Goal: Task Accomplishment & Management: Use online tool/utility

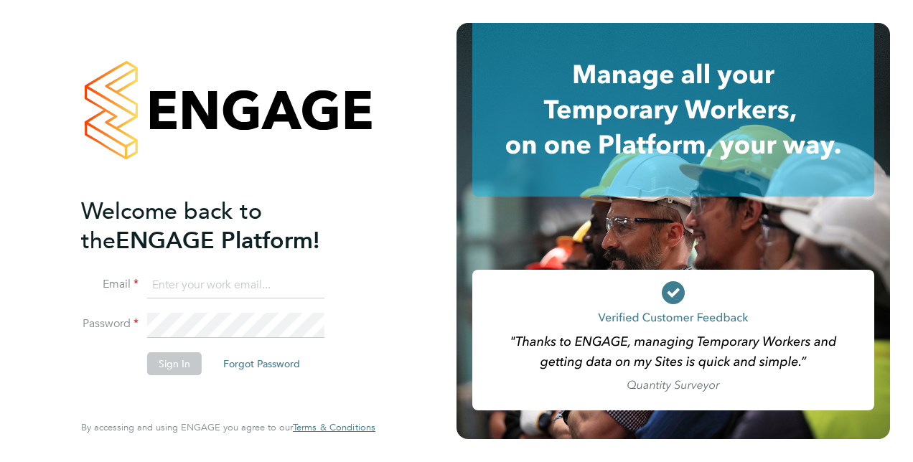
type input "Georgina.Harding2@justice.gov.uk"
click at [181, 368] on button "Sign In" at bounding box center [174, 364] width 55 height 23
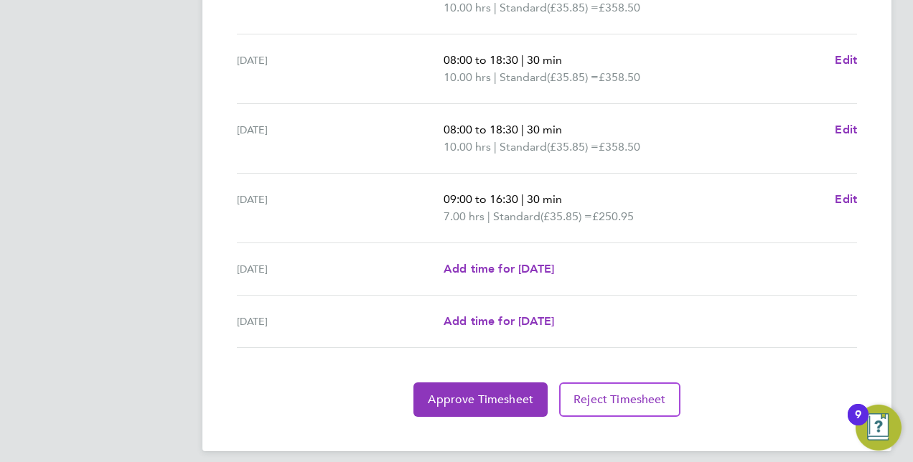
scroll to position [555, 0]
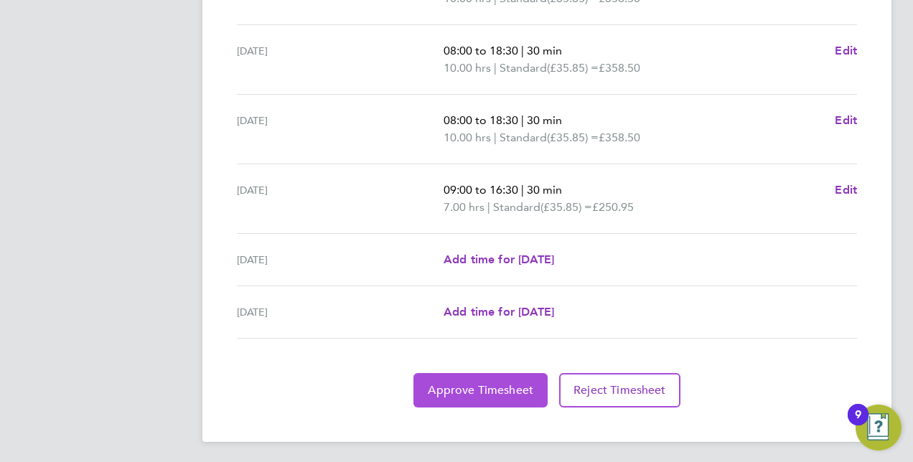
click at [476, 385] on span "Approve Timesheet" at bounding box center [481, 390] width 106 height 14
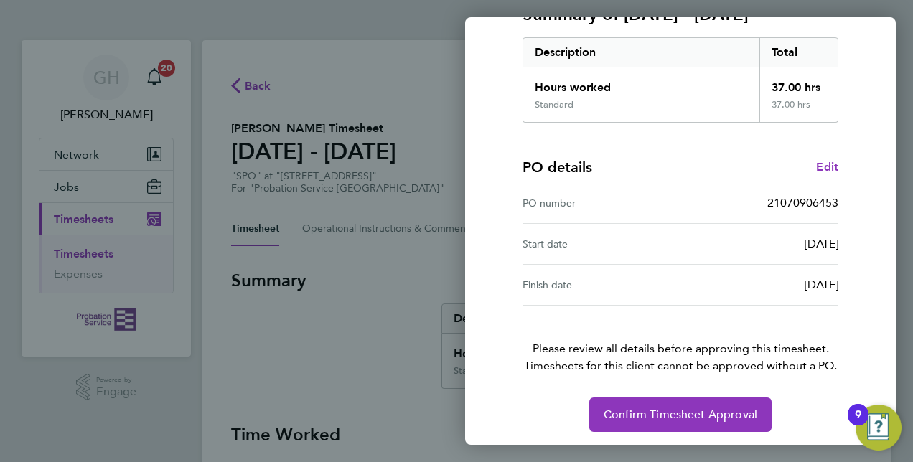
scroll to position [224, 0]
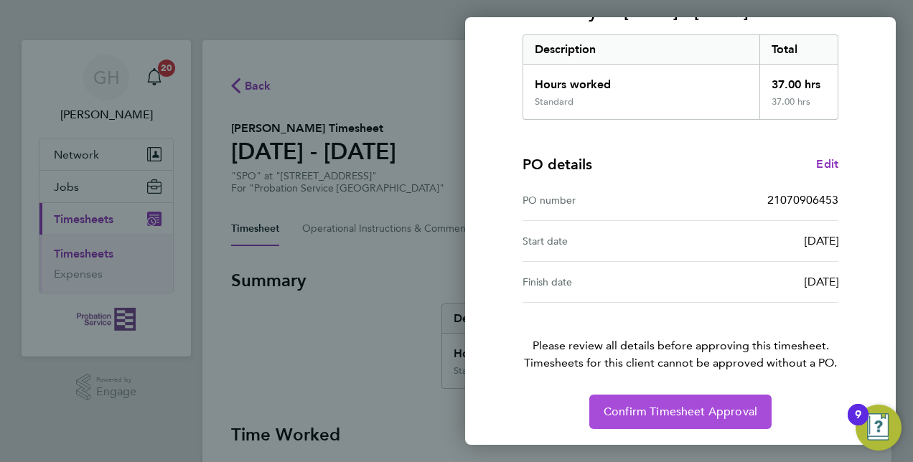
click at [681, 421] on button "Confirm Timesheet Approval" at bounding box center [681, 412] width 182 height 34
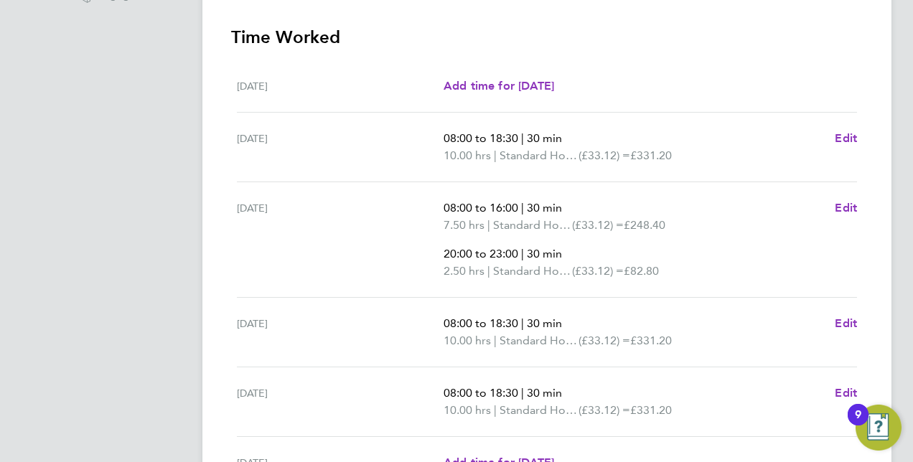
scroll to position [574, 0]
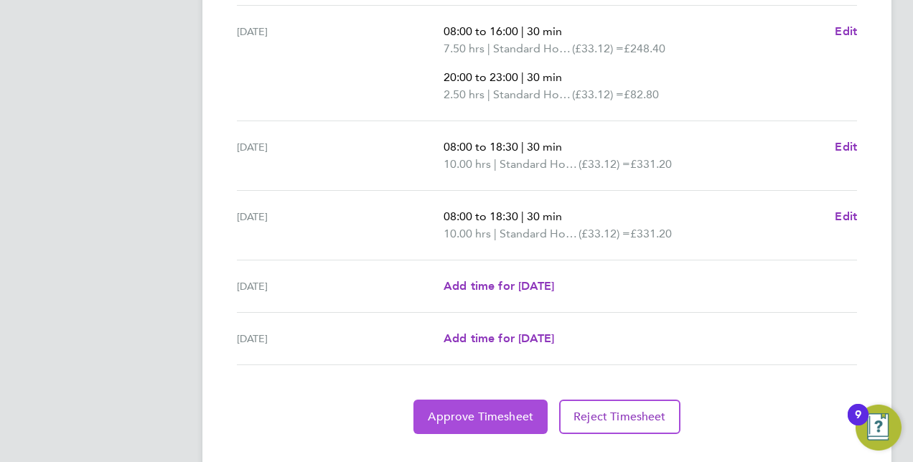
click at [475, 420] on span "Approve Timesheet" at bounding box center [481, 417] width 106 height 14
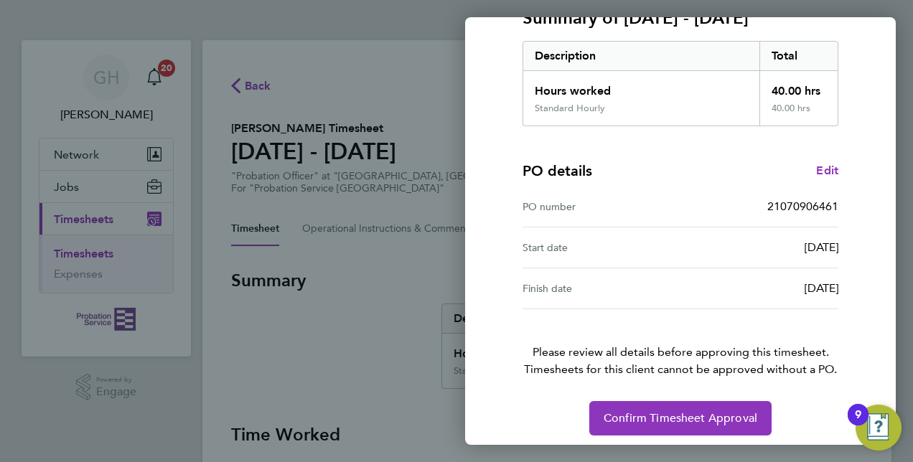
scroll to position [224, 0]
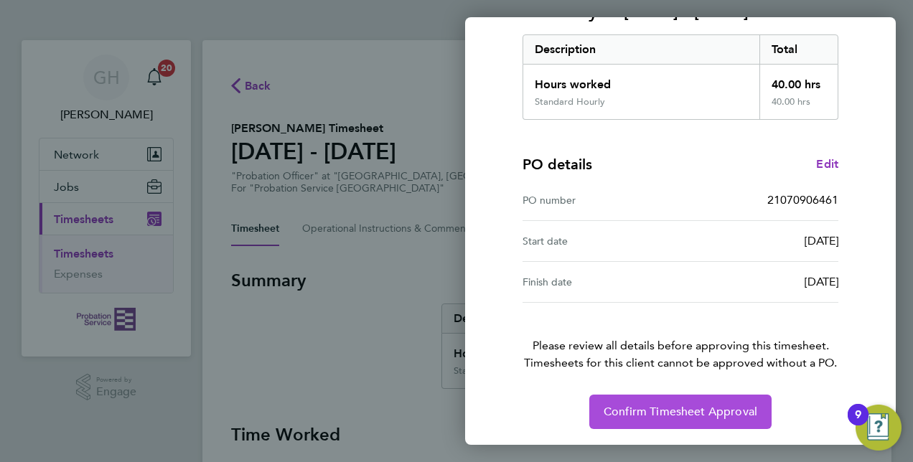
click at [678, 401] on button "Confirm Timesheet Approval" at bounding box center [681, 412] width 182 height 34
